Goal: Contribute content

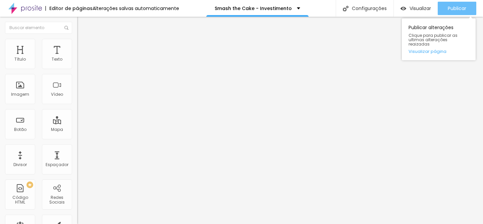
click at [454, 6] on span "Publicar" at bounding box center [456, 8] width 18 height 5
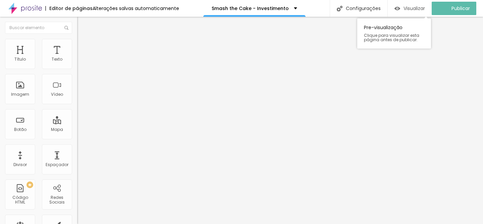
click at [418, 7] on span "Visualizar" at bounding box center [413, 8] width 21 height 5
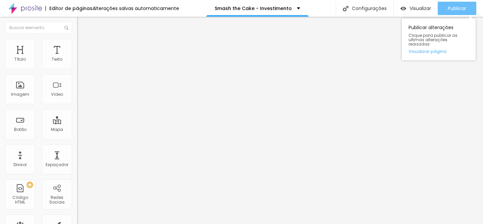
click at [450, 6] on span "Publicar" at bounding box center [456, 8] width 18 height 5
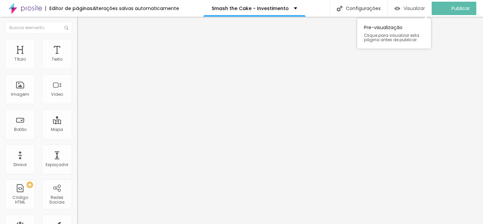
click at [408, 9] on span "Visualizar" at bounding box center [413, 8] width 21 height 5
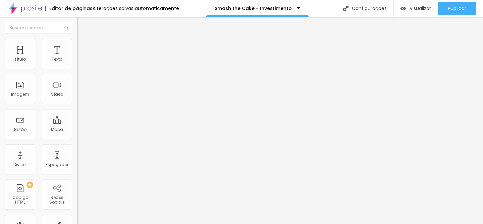
click at [83, 58] on span "Titulo 1" at bounding box center [94, 52] width 22 height 9
click at [77, 62] on div "Titulo 2 H2" at bounding box center [115, 59] width 77 height 6
click at [77, 58] on span "Titulo 1" at bounding box center [88, 52] width 22 height 9
click at [77, 63] on span "Titulo 2" at bounding box center [88, 59] width 22 height 8
click at [77, 74] on span "Titulo 4" at bounding box center [86, 70] width 18 height 7
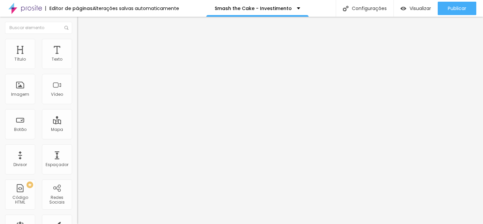
click at [77, 82] on div "Titulo 6 H6" at bounding box center [115, 80] width 77 height 4
click at [77, 58] on span "Titulo 1" at bounding box center [88, 52] width 22 height 9
type input "83"
type input "91"
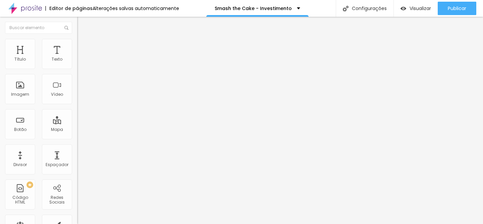
type input "91"
type input "96"
type input "99"
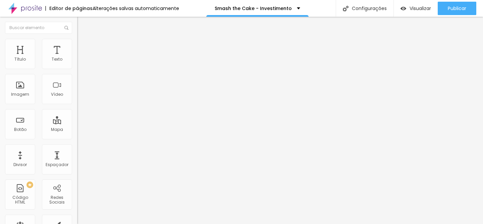
type input "100"
type input "99"
type input "71"
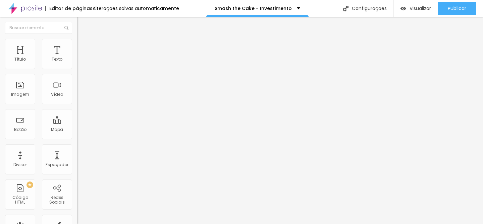
type input "71"
type input "64"
type input "57"
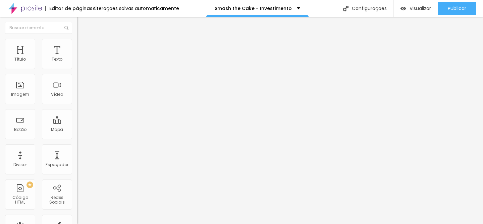
type input "50"
type input "45"
type input "41"
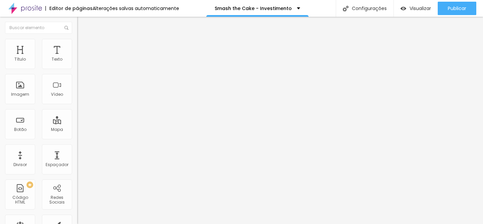
type input "41"
type input "37"
type input "33"
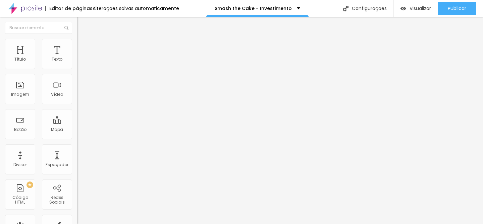
type input "30"
type input "27"
type input "24"
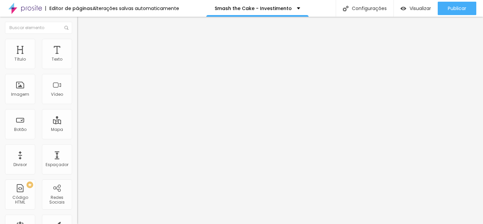
type input "24"
type input "21"
type input "19"
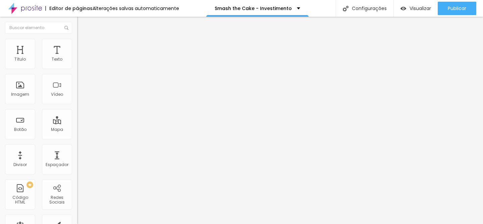
type input "16"
type input "14"
type input "20"
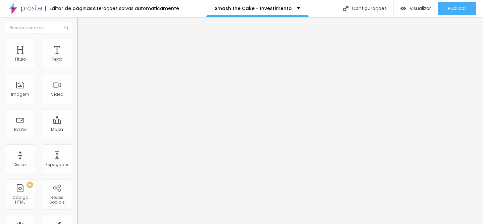
type input "20"
type input "32"
type input "35"
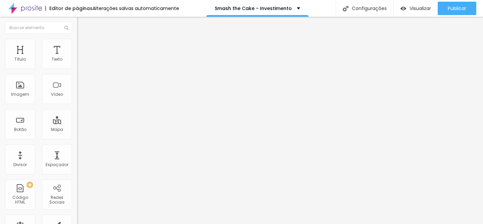
type input "37"
type input "39"
type input "41"
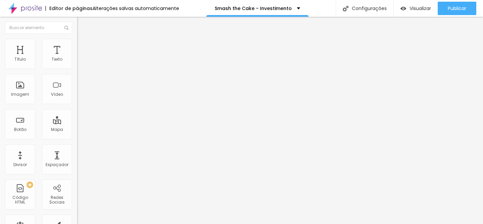
type input "41"
type input "43"
type input "46"
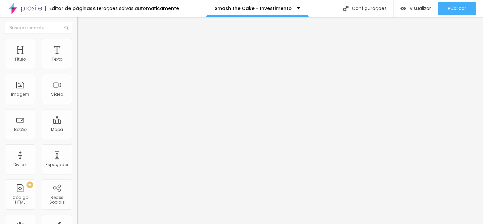
type input "48"
type input "51"
type input "56"
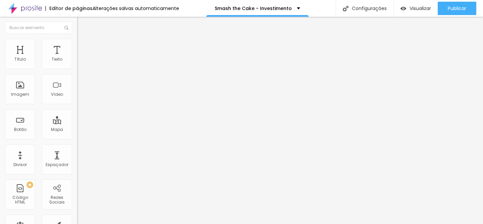
type input "56"
type input "60"
type input "65"
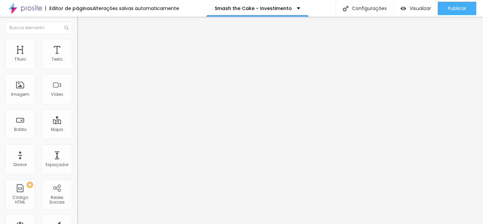
type input "70"
type input "74"
type input "78"
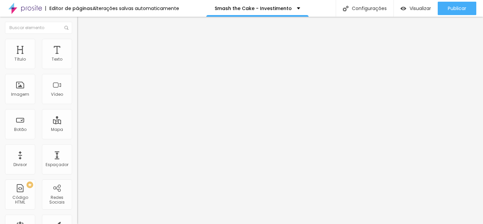
type input "78"
type input "80"
type input "82"
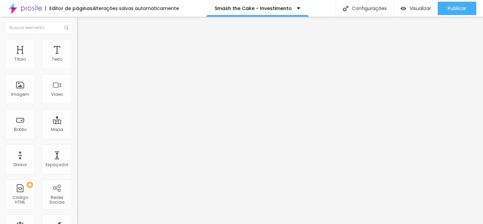
type input "84"
type input "86"
type input "87"
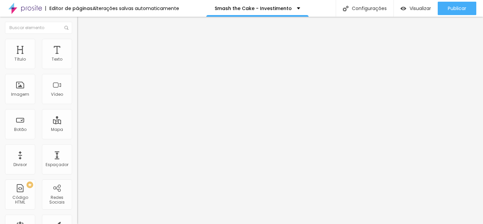
type input "87"
type input "88"
type input "89"
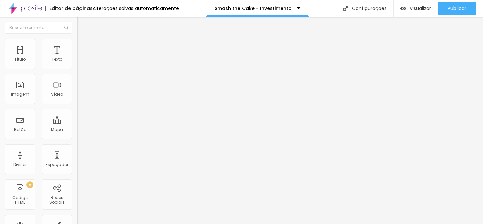
type input "90"
type input "89"
type input "88"
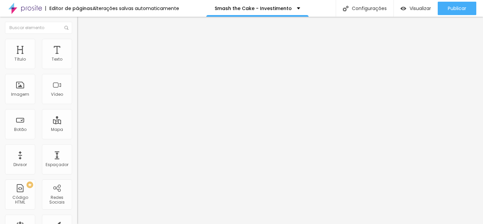
type input "88"
type input "87"
type input "86"
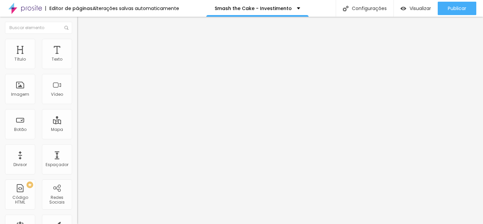
type input "85"
type input "84"
type input "83"
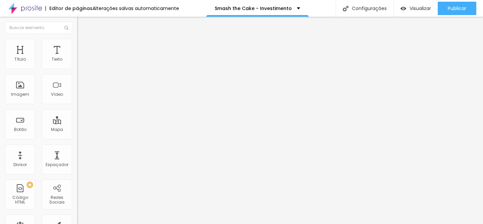
type input "83"
type input "84"
type input "96"
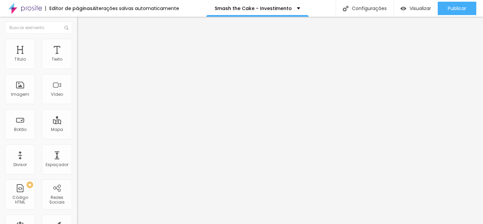
type input "100"
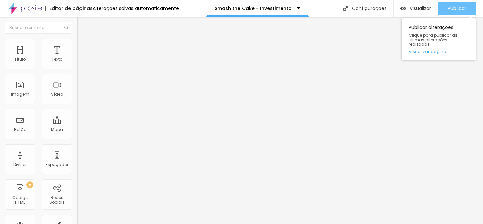
click at [455, 4] on div "Publicar" at bounding box center [456, 8] width 18 height 13
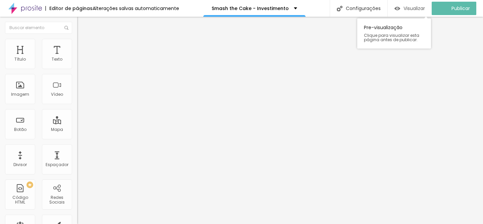
click at [415, 3] on div "Visualizar" at bounding box center [409, 8] width 31 height 13
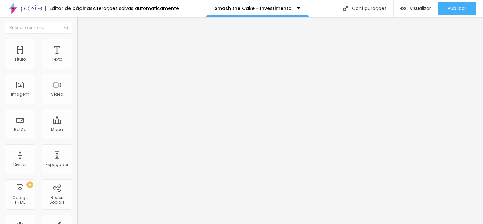
type input "99"
type input "98"
type input "97"
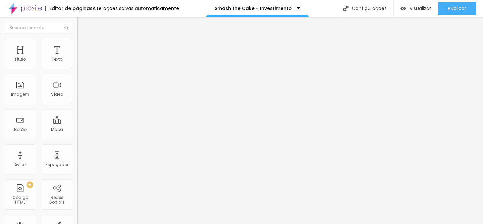
type input "97"
type input "96"
type input "95"
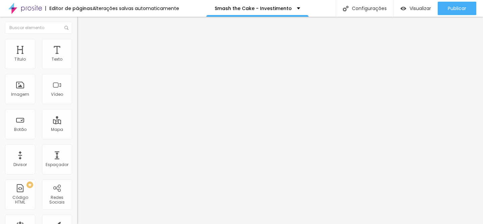
type input "94"
type input "93"
type input "92"
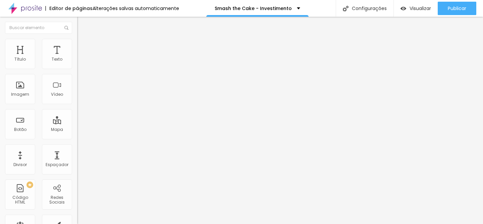
type input "92"
type input "91"
type input "90"
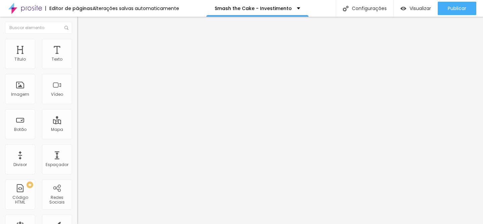
type input "89"
type input "88"
type input "87"
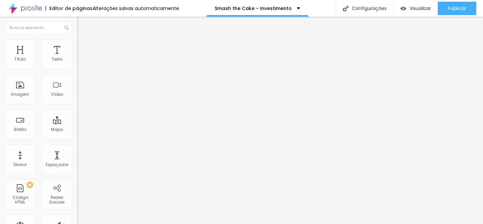
type input "87"
type input "86"
type input "85"
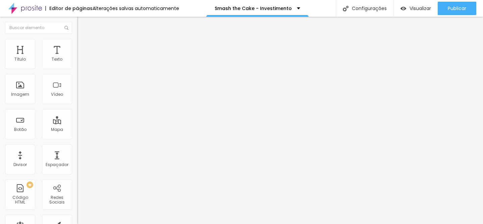
type input "84"
type input "83"
type input "82"
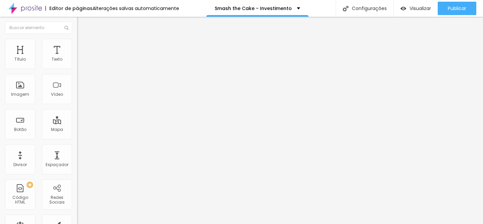
type input "82"
type input "81"
type input "80"
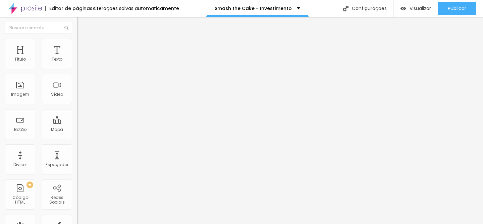
drag, startPoint x: 57, startPoint y: 140, endPoint x: 47, endPoint y: 140, distance: 10.1
type input "80"
click at [77, 158] on input "range" at bounding box center [98, 160] width 43 height 5
click at [77, 210] on div "Editar Título Estilo Avançado Tamanho Titulo 1 H1 Titulo 2 H2 Titulo 3 H3 Titul…" at bounding box center [115, 120] width 77 height 207
click at [77, 138] on input "[URL][DOMAIN_NAME][PHONE_NUMBER]!" at bounding box center [117, 134] width 80 height 7
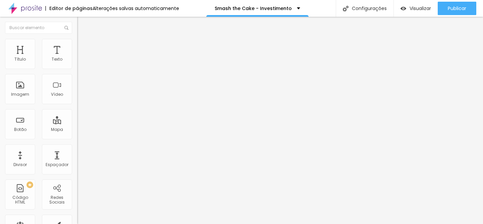
scroll to position [0, 290]
click at [77, 138] on input "[URL][DOMAIN_NAME][PHONE_NUMBER]!" at bounding box center [117, 134] width 80 height 7
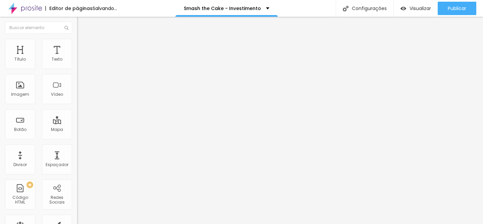
type input "[URL][DOMAIN_NAME][PHONE_NUMBER]!"
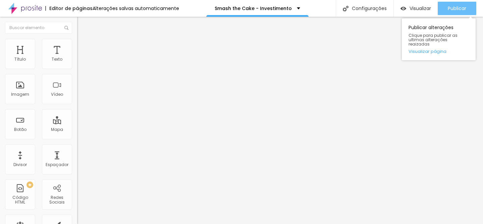
click at [449, 4] on div "Publicar" at bounding box center [456, 8] width 18 height 13
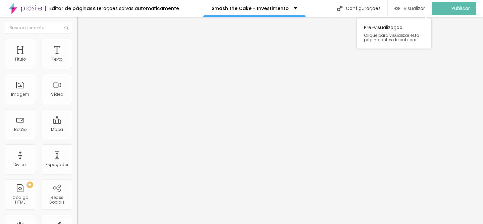
click at [400, 11] on div "Visualizar" at bounding box center [409, 8] width 31 height 13
